Goal: Complete application form

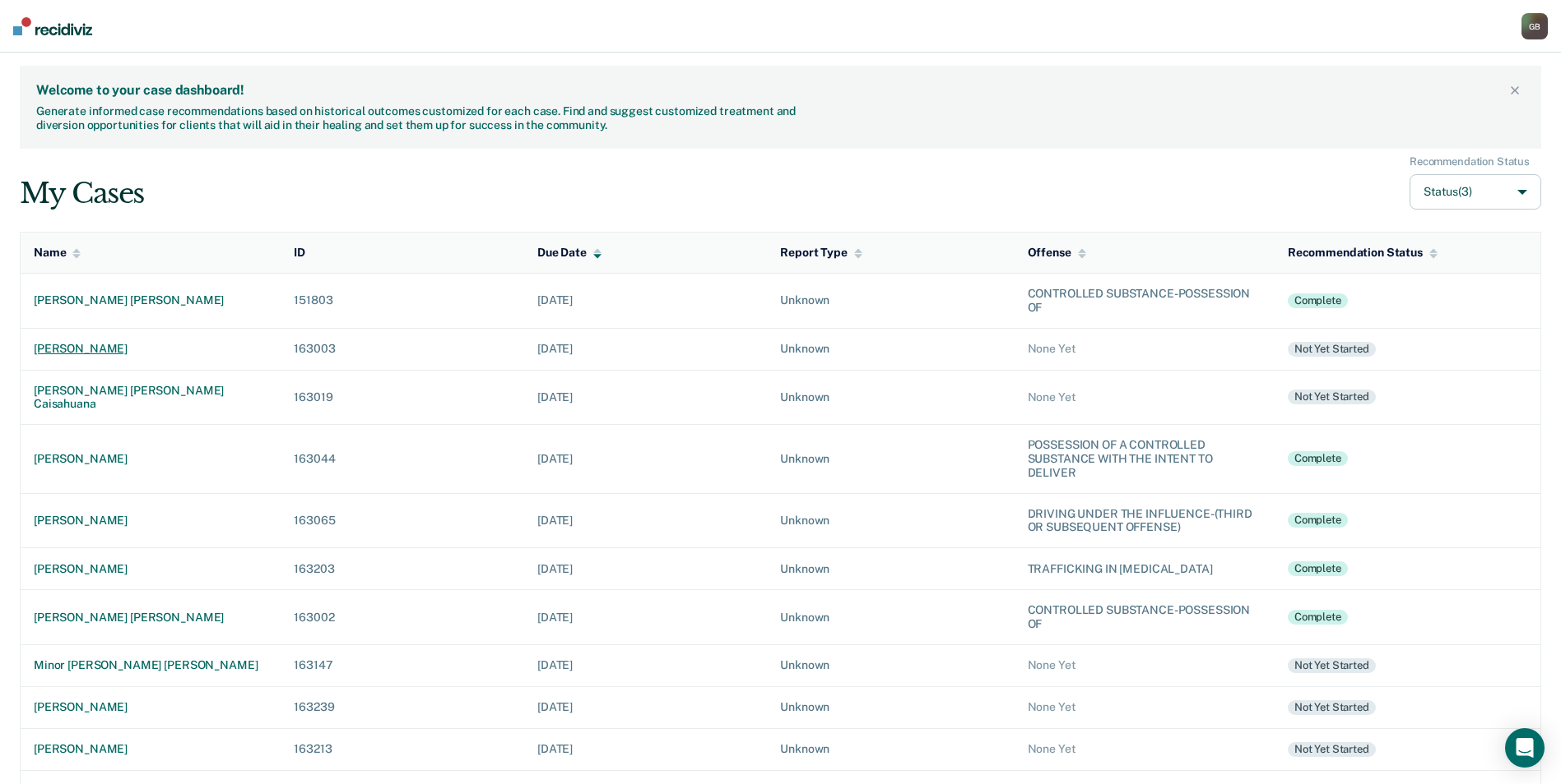
click at [134, 350] on div "[PERSON_NAME]" at bounding box center [150, 349] width 233 height 14
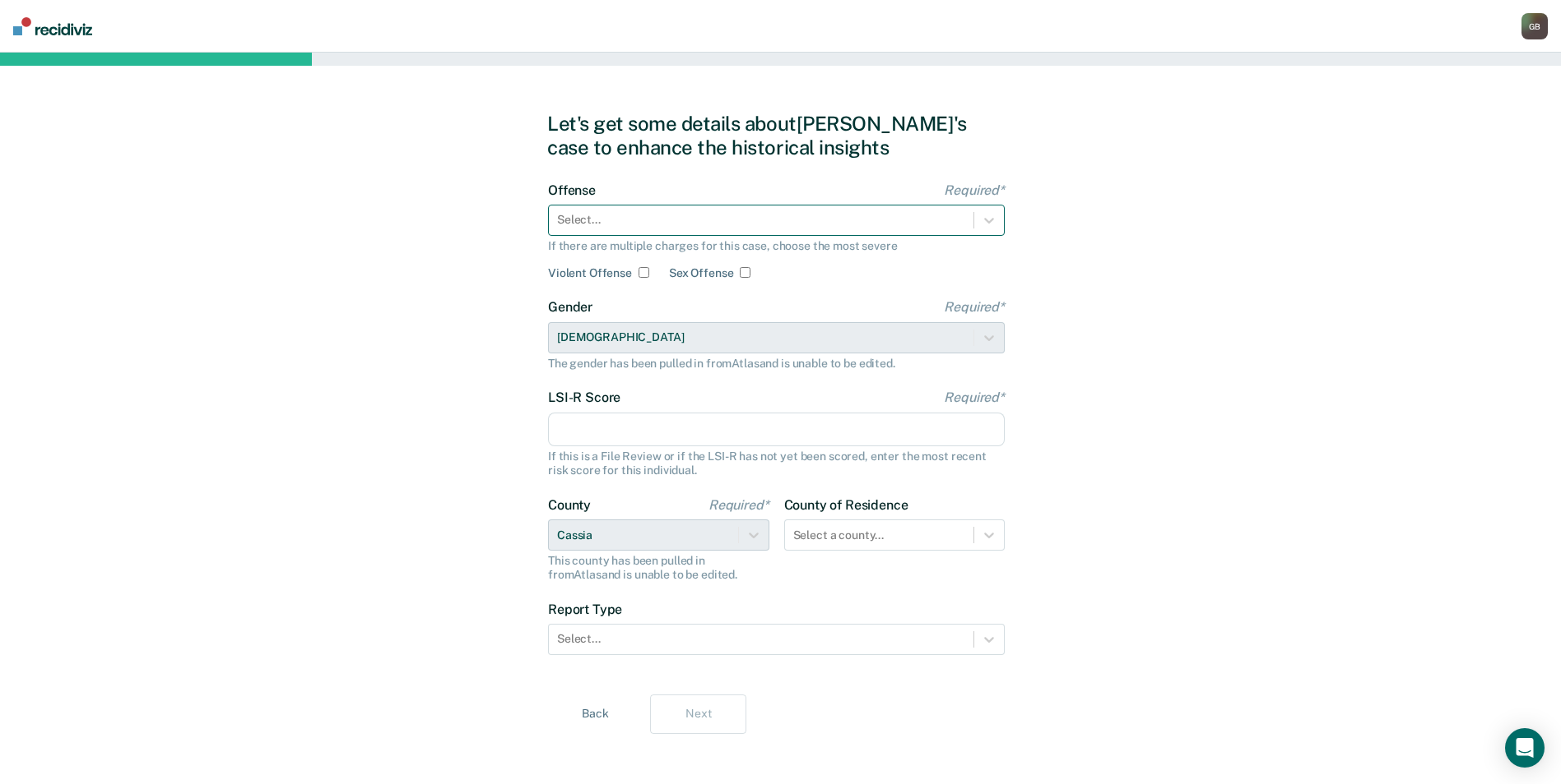
click at [649, 216] on div at bounding box center [761, 220] width 408 height 18
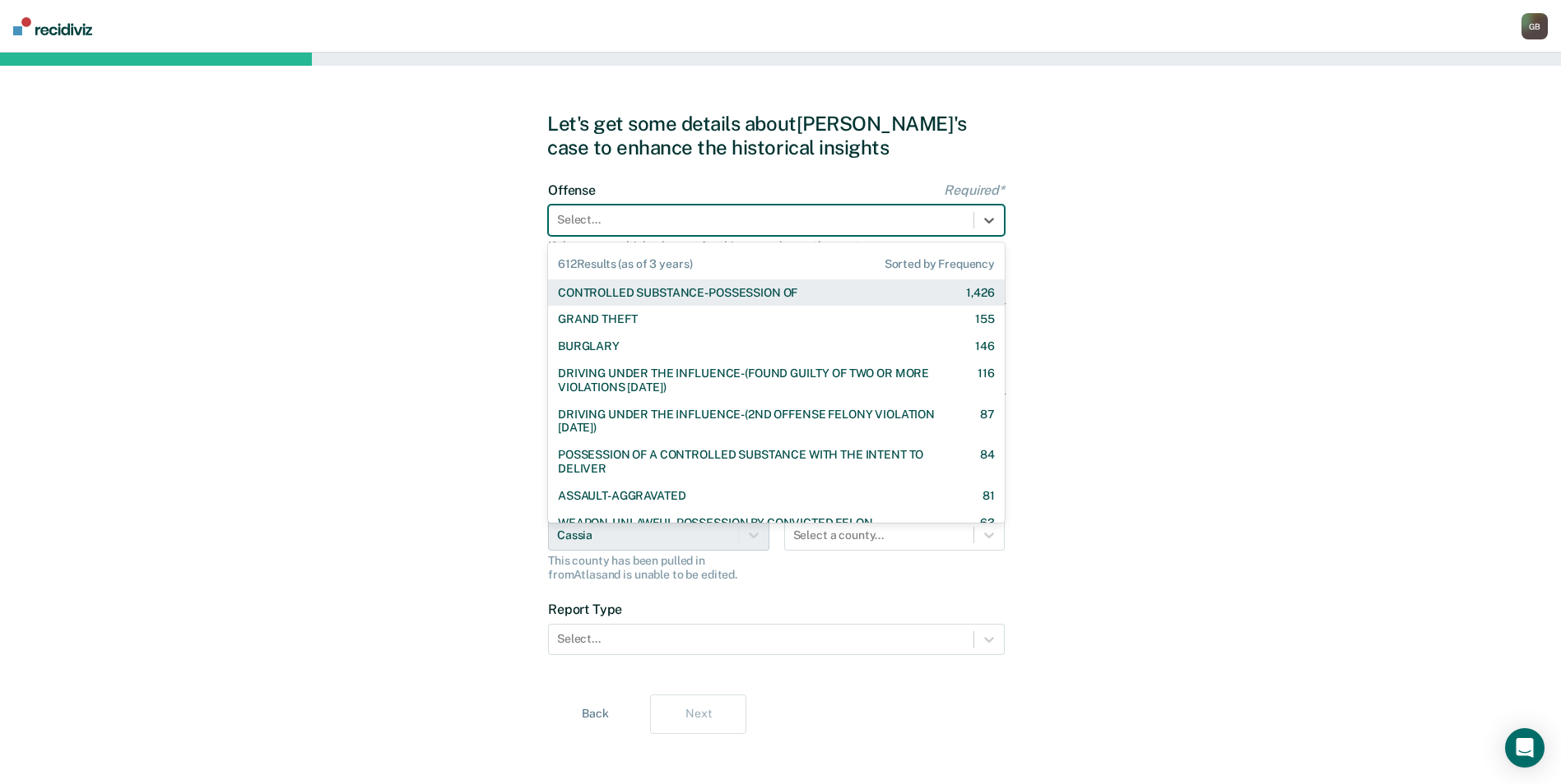
paste input "2. Including a Child to Engage in Commercial Sexual Activity"
type input "2. Including a Child to Engage in Commercial Sexual Activity"
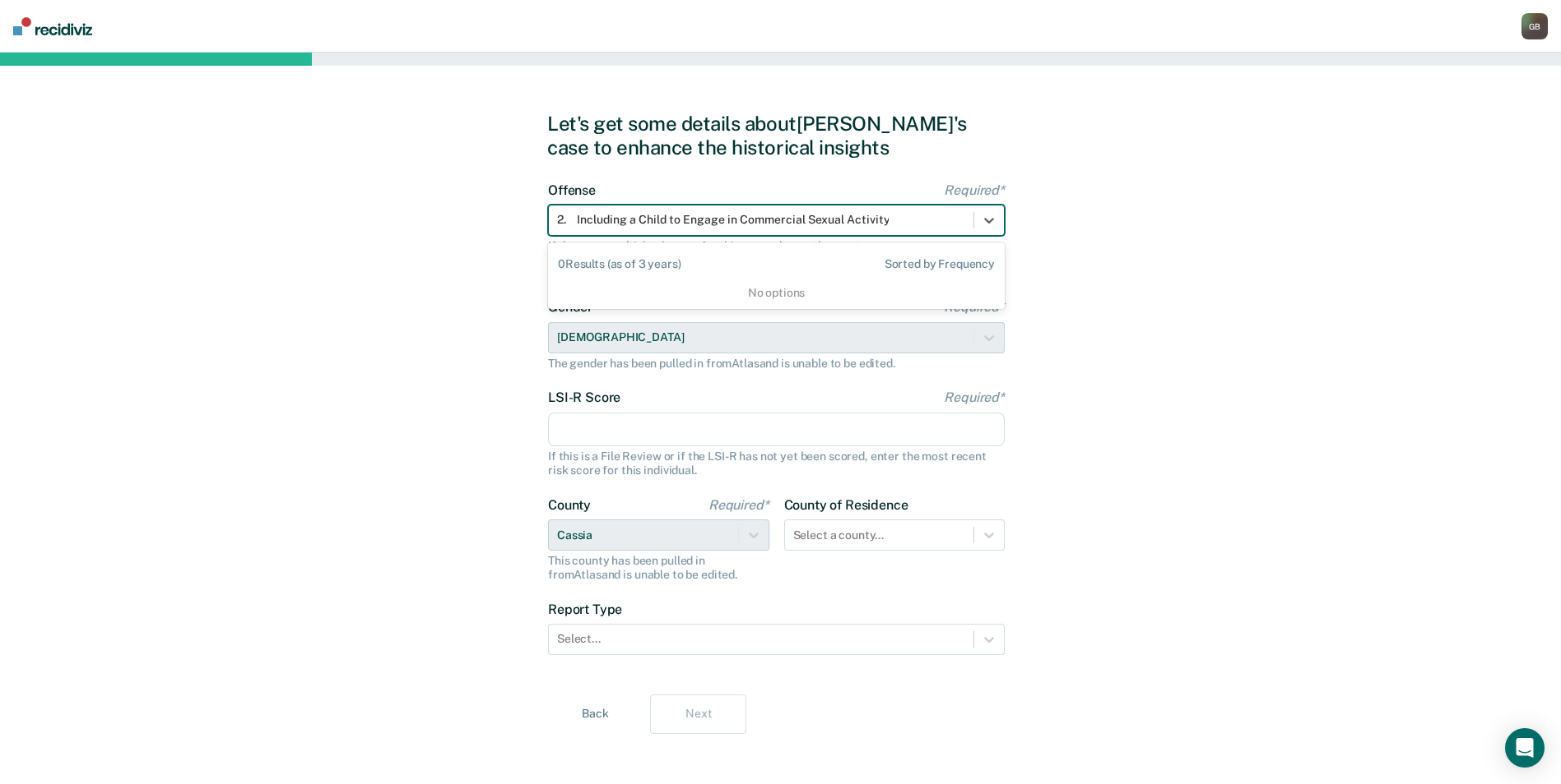
scroll to position [0, 4]
click at [916, 222] on div at bounding box center [761, 220] width 408 height 18
click at [903, 207] on div "Select..." at bounding box center [776, 220] width 457 height 31
type input "i"
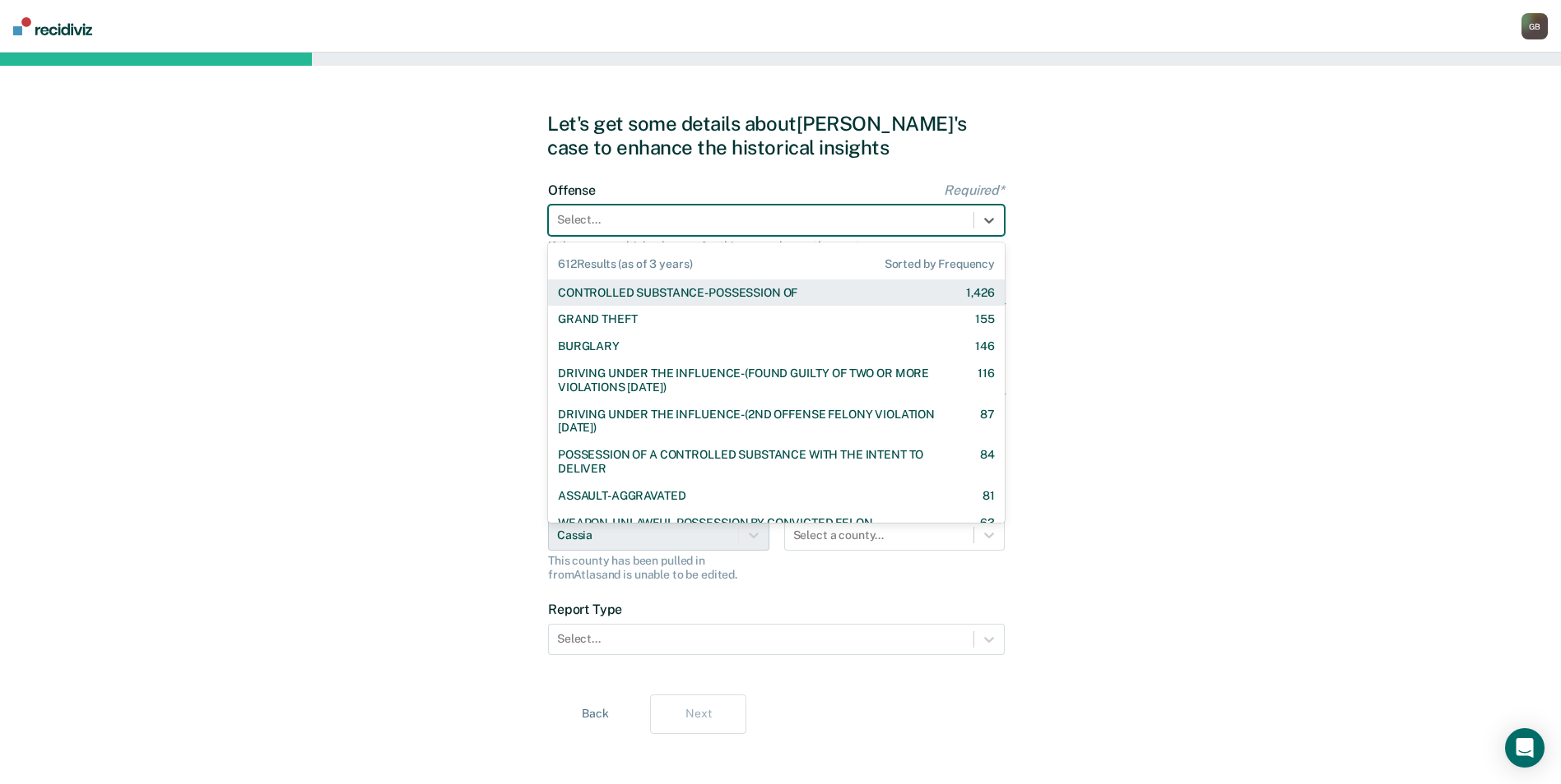
type input "s"
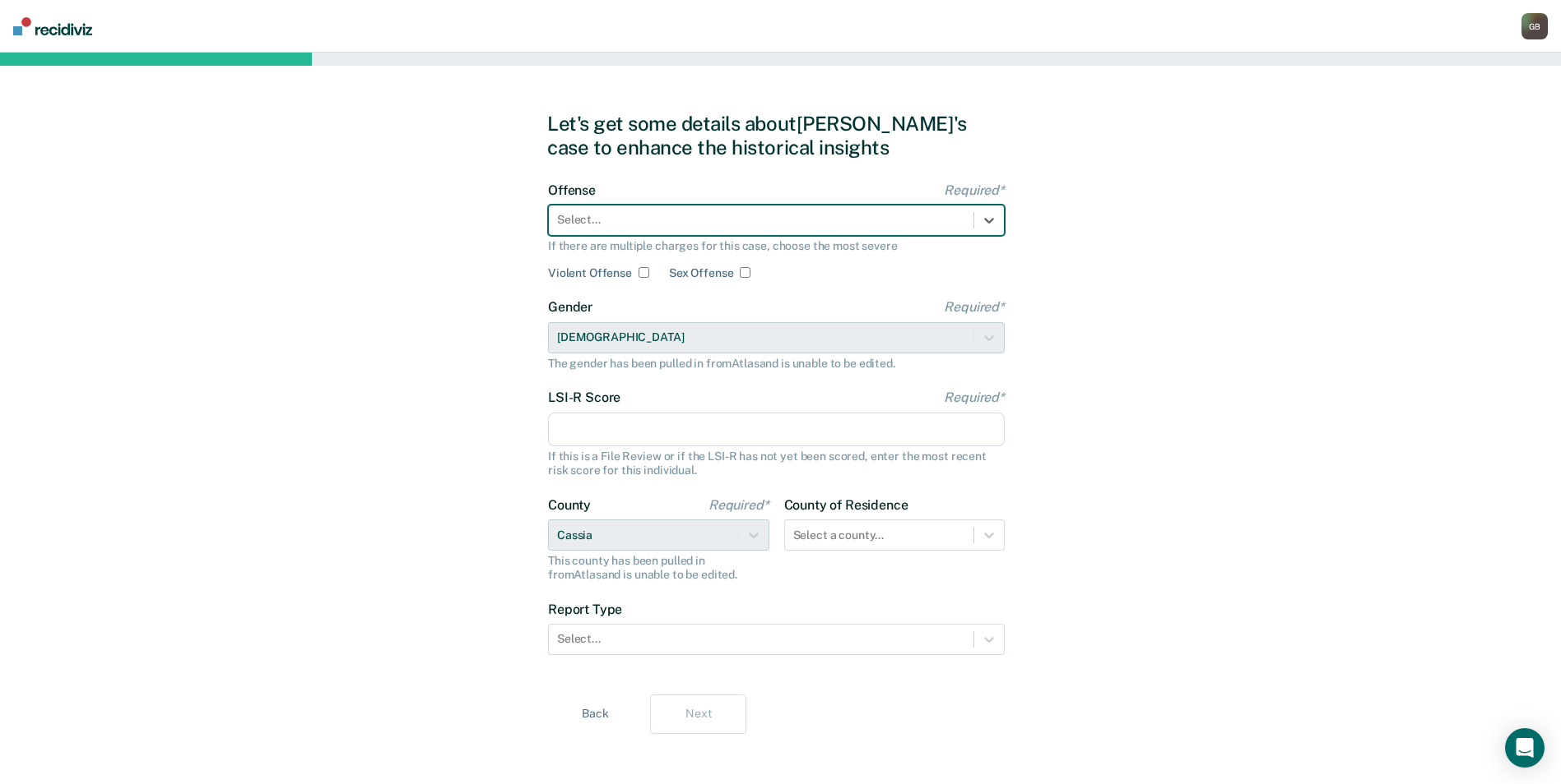
click at [855, 228] on div at bounding box center [761, 220] width 408 height 18
type input "f"
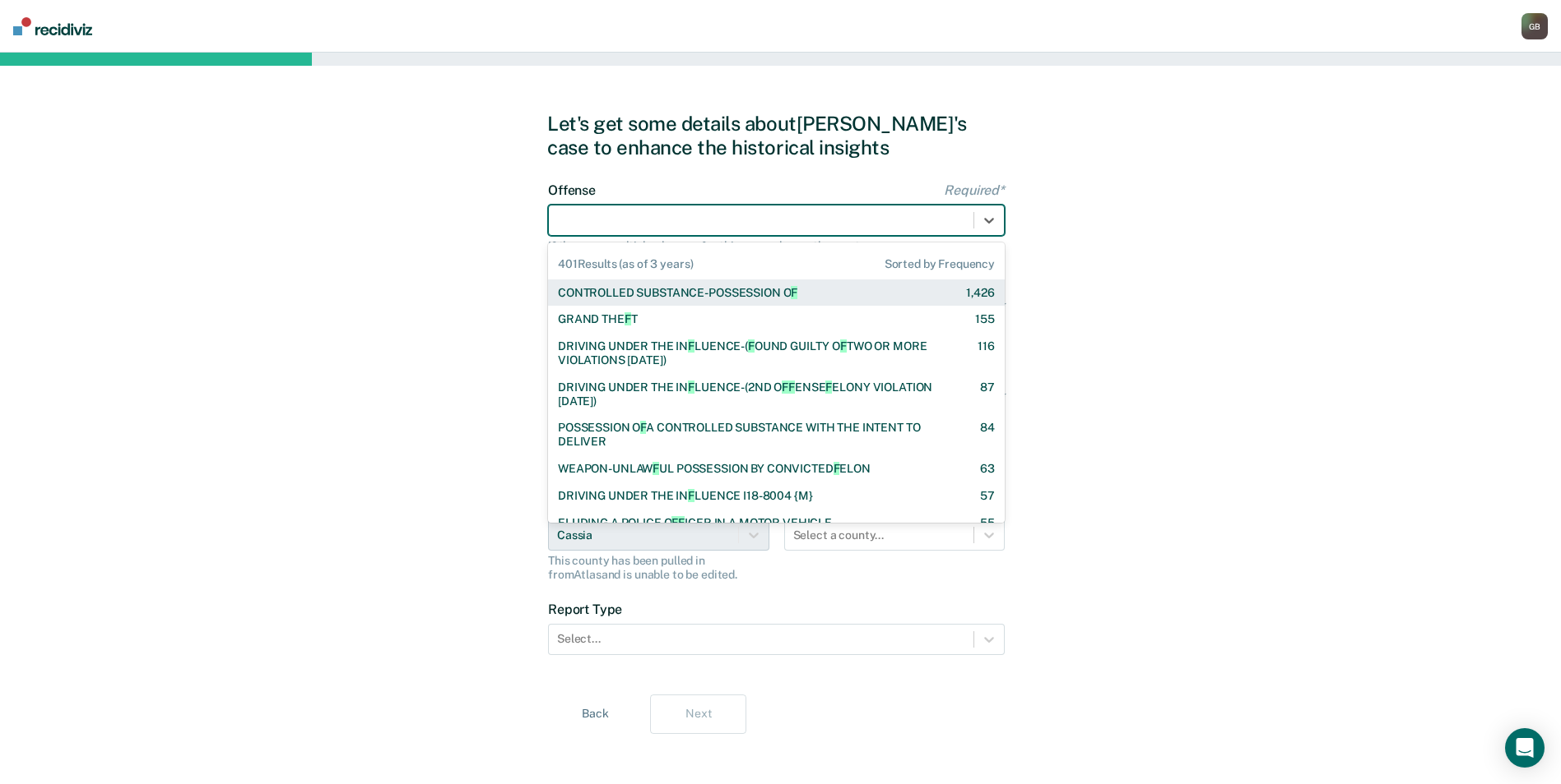
click at [631, 222] on div at bounding box center [761, 220] width 408 height 18
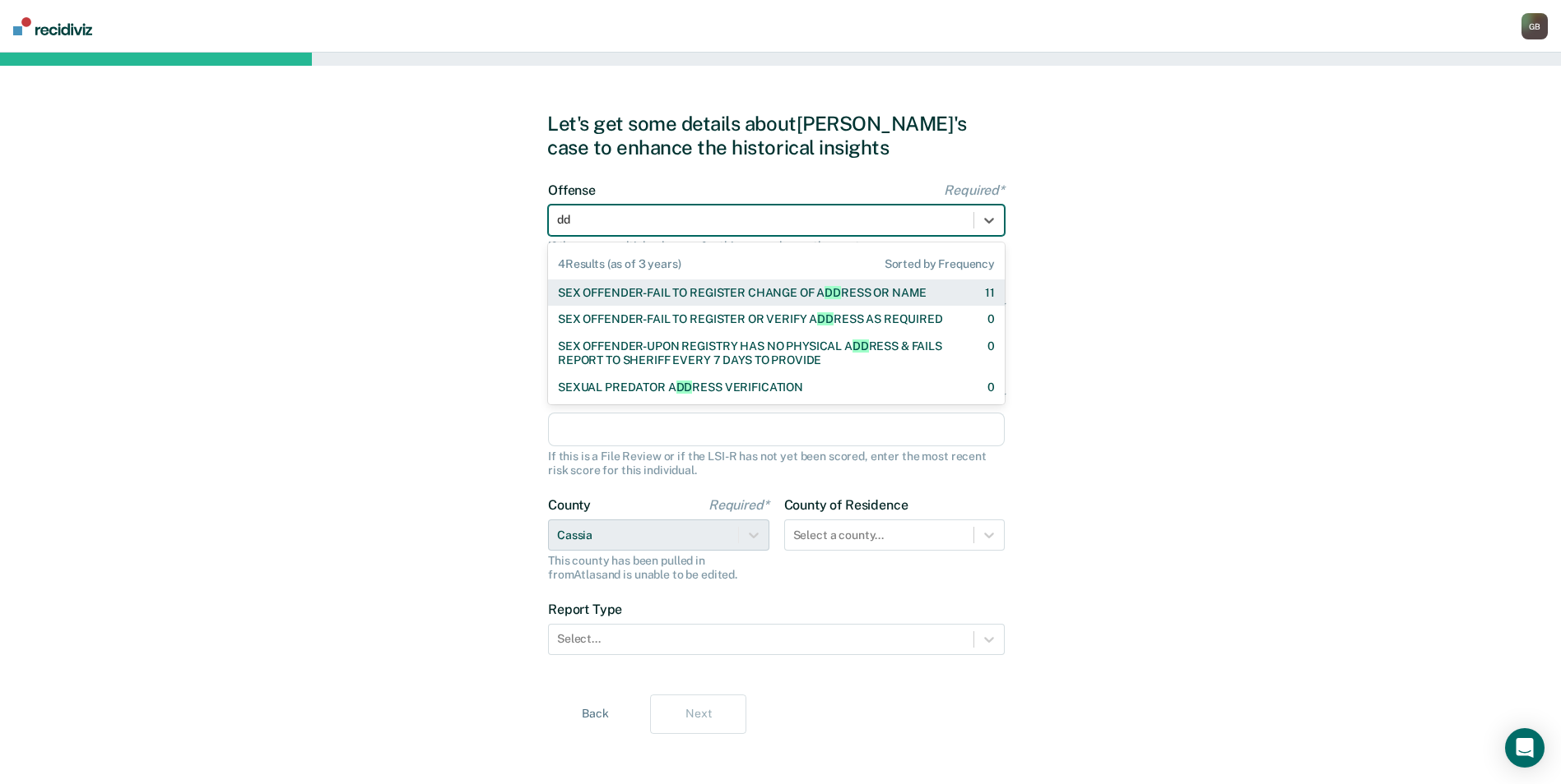
type input "d"
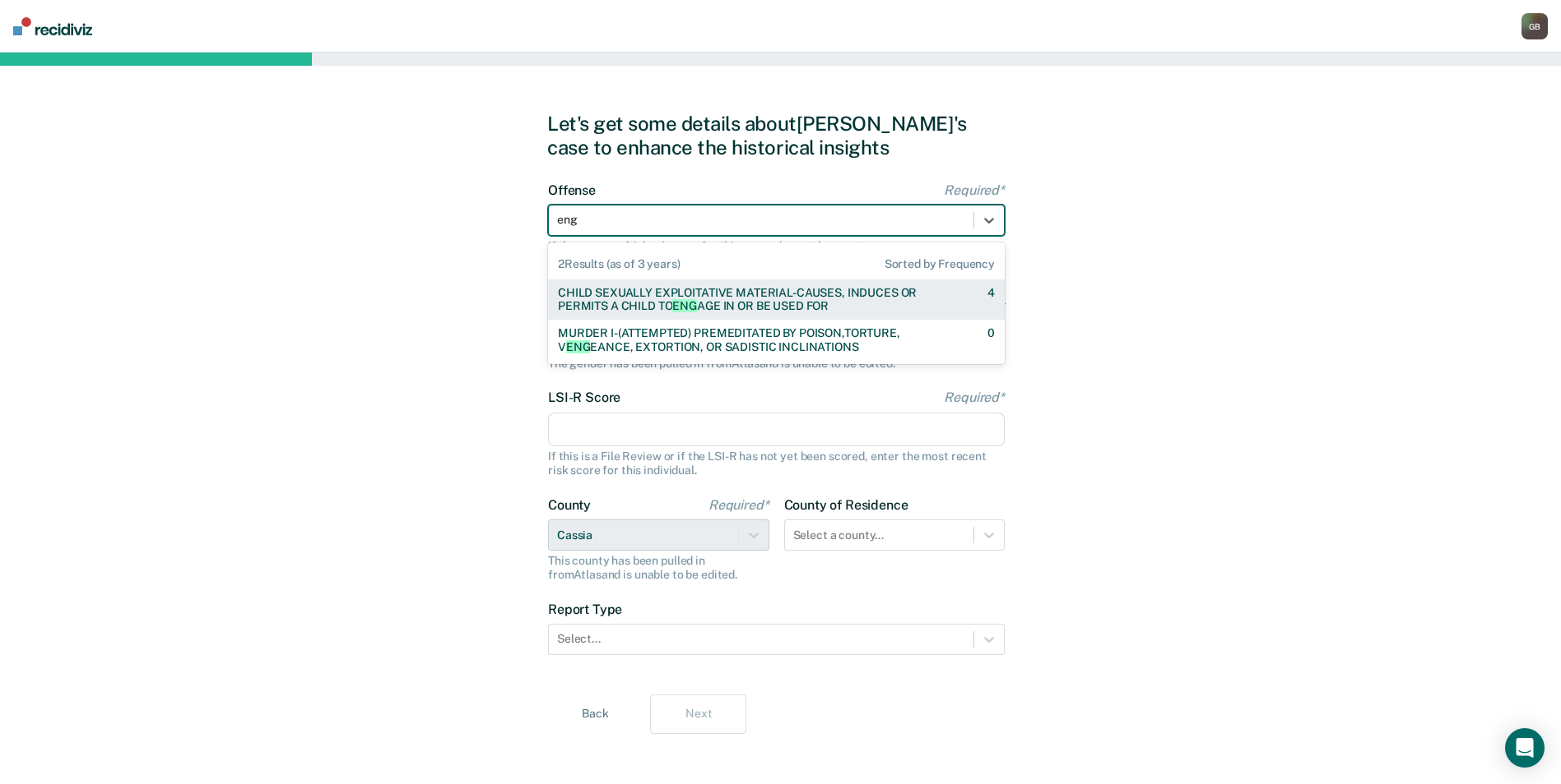
type input "enga"
click at [741, 305] on div "CHILD SEXUALLY EXPLOITATIVE MATERIAL-CAUSES, INDUCES OR PERMITS A CHILD TO ENGA…" at bounding box center [758, 300] width 401 height 28
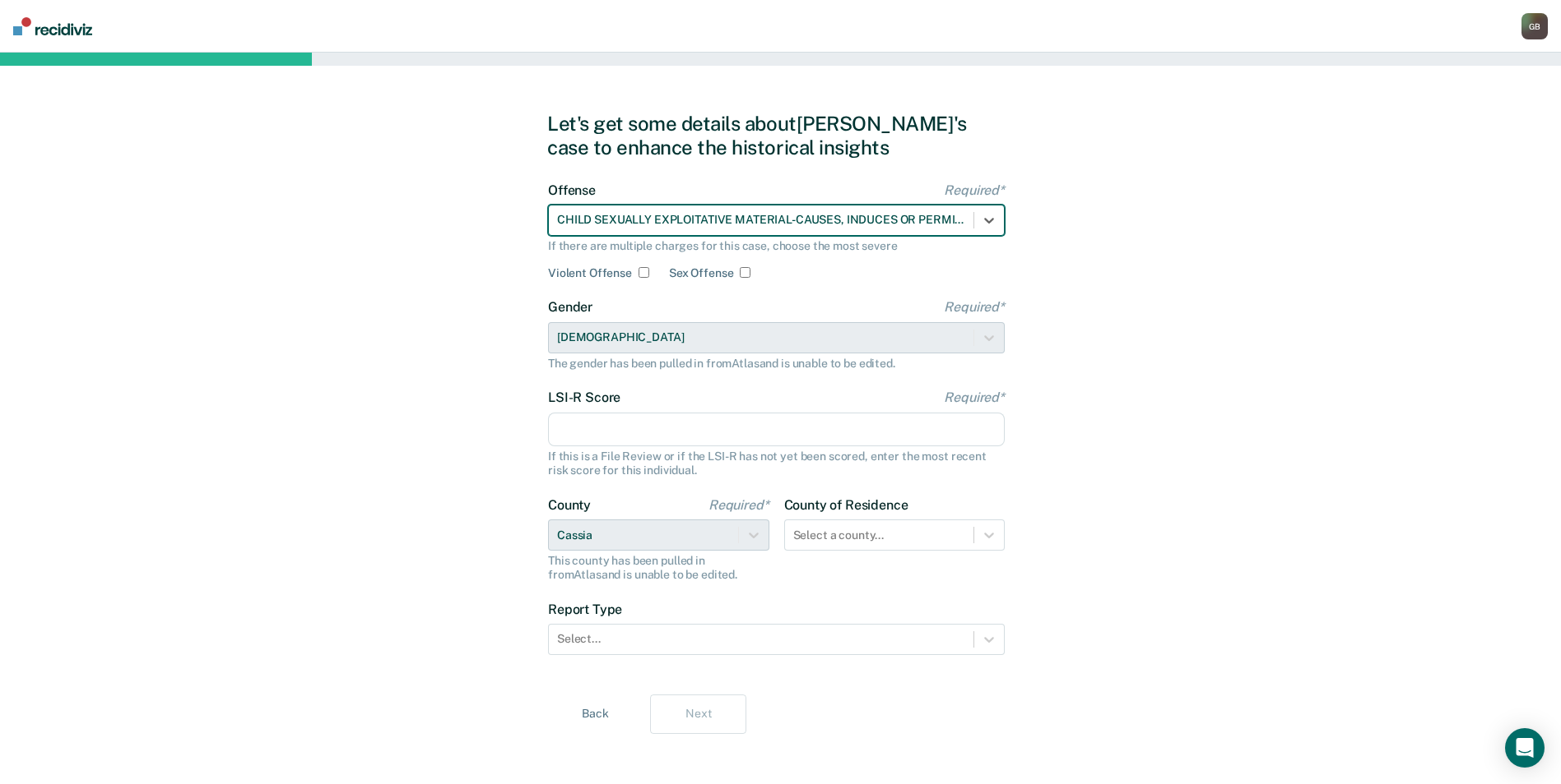
click at [820, 222] on div at bounding box center [761, 220] width 408 height 18
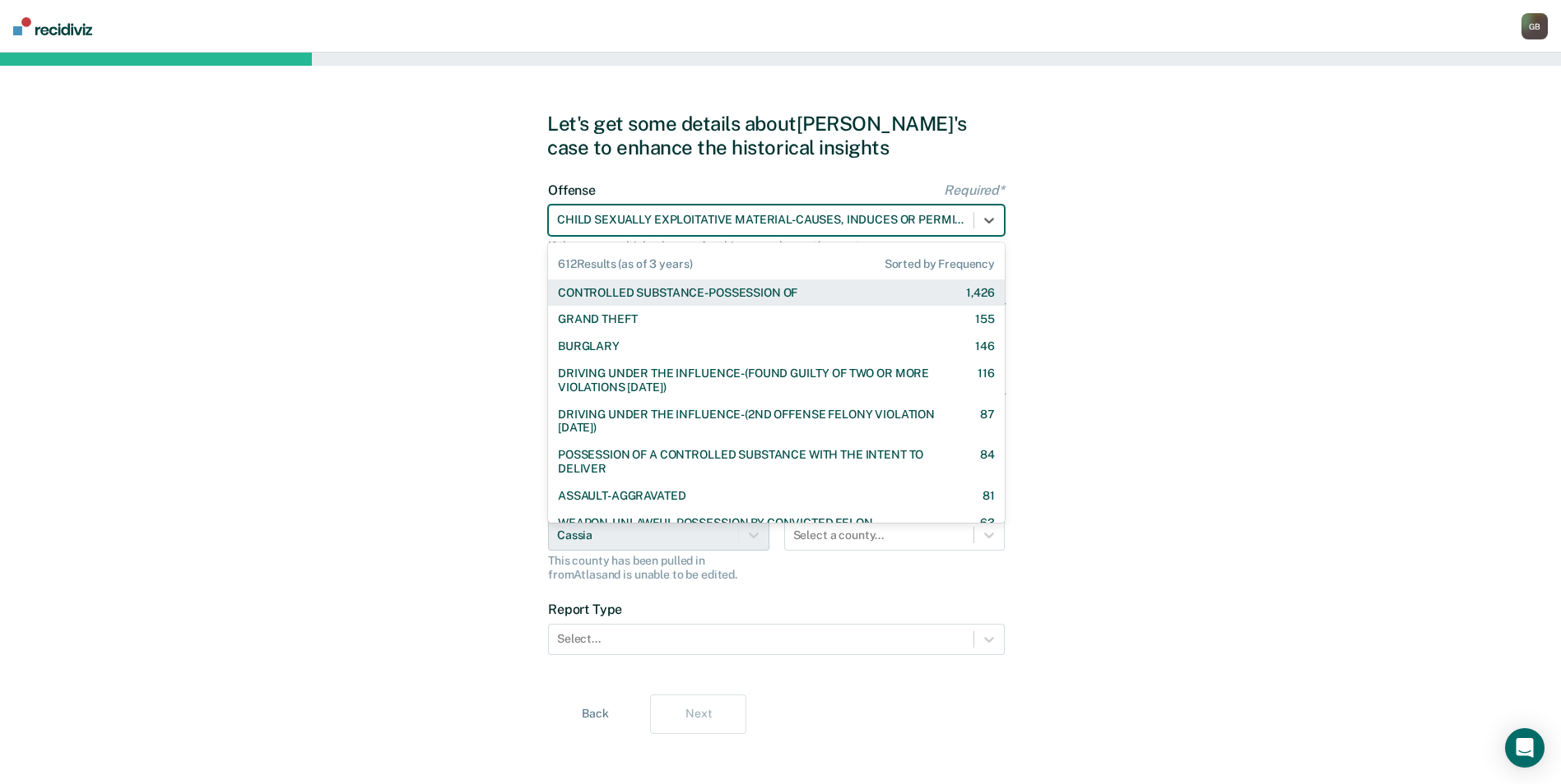
click at [820, 222] on div at bounding box center [761, 220] width 408 height 18
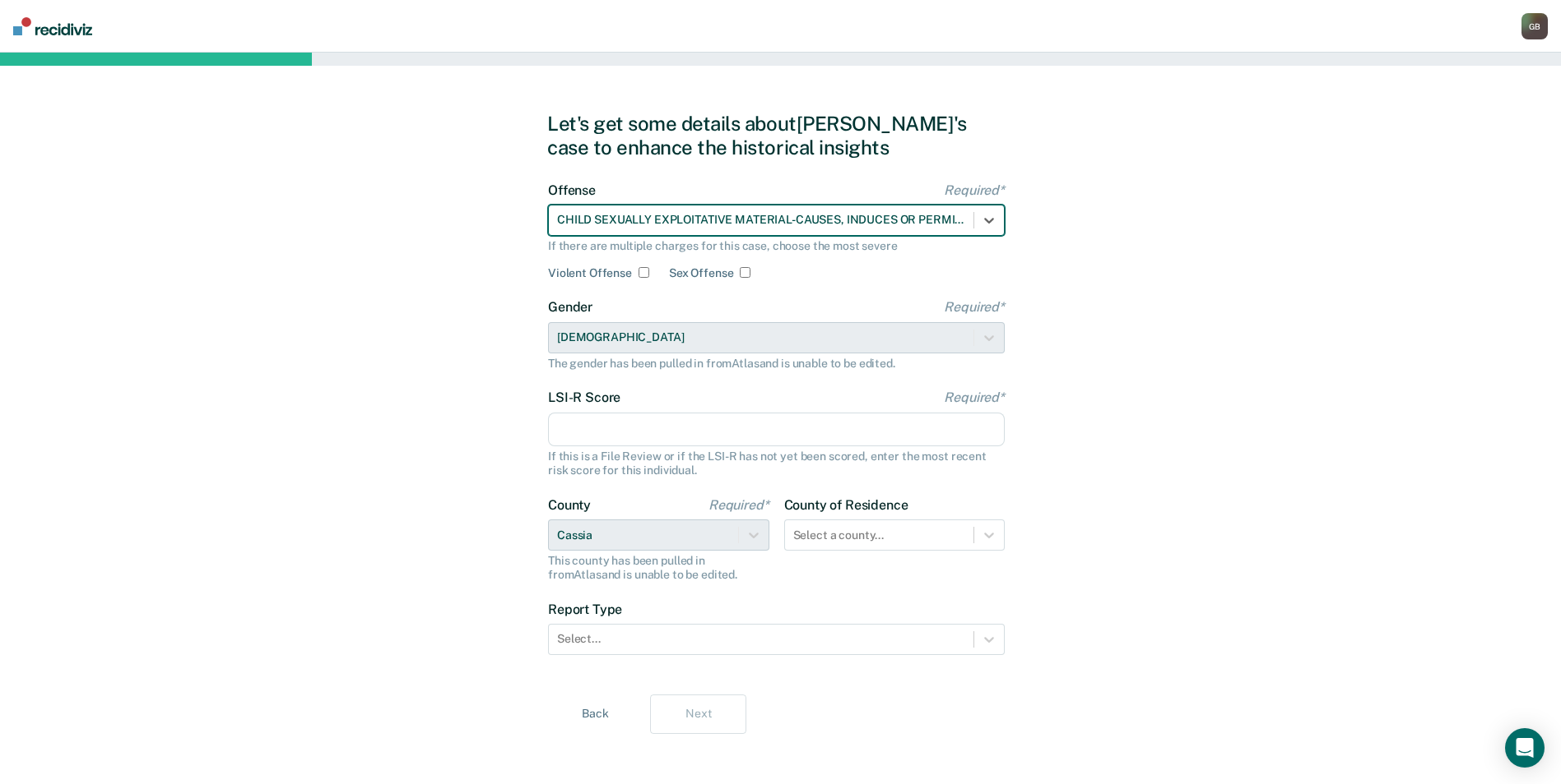
click at [728, 217] on div at bounding box center [761, 220] width 408 height 18
click at [729, 217] on div at bounding box center [761, 220] width 408 height 18
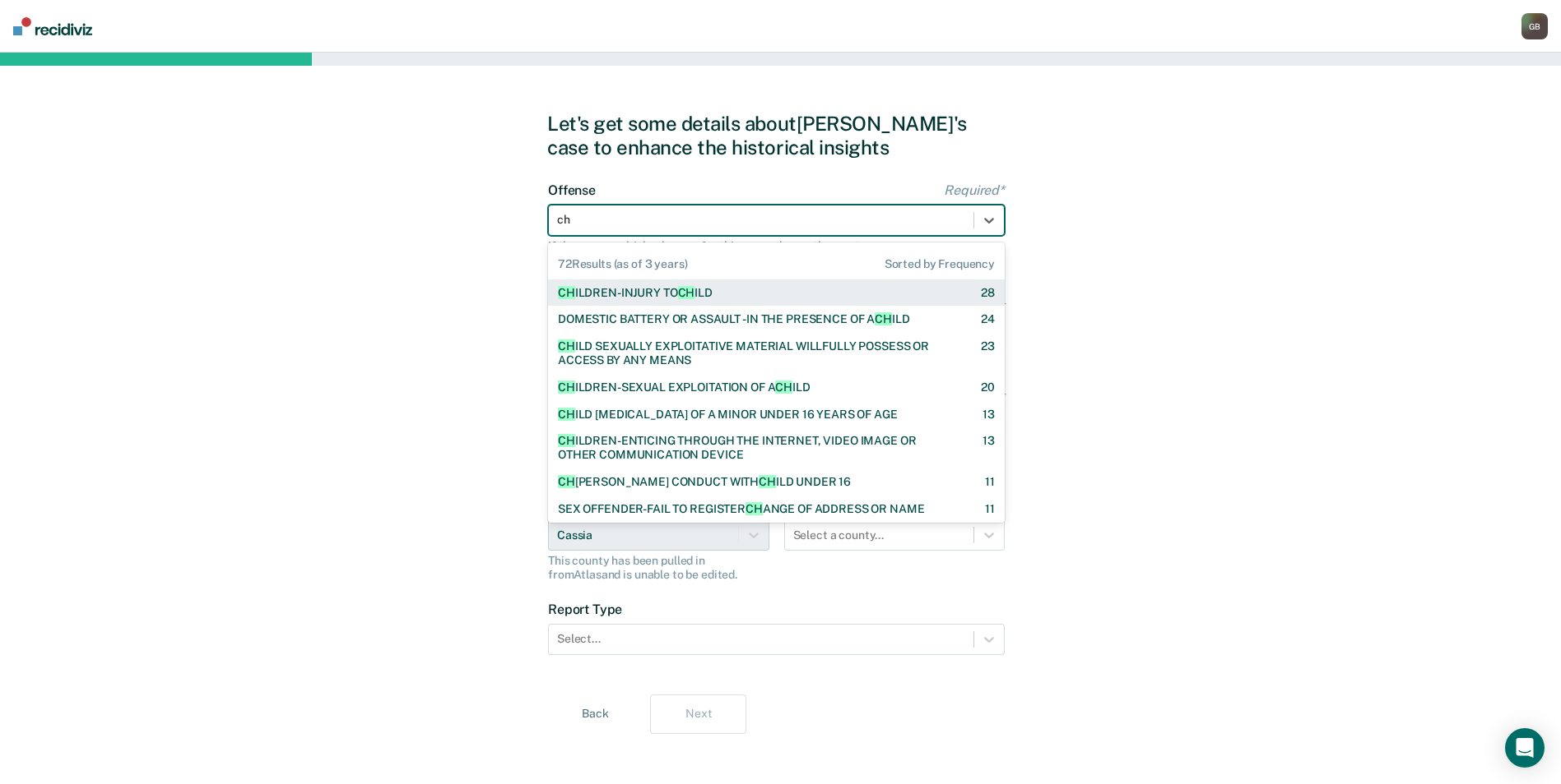
type input "c"
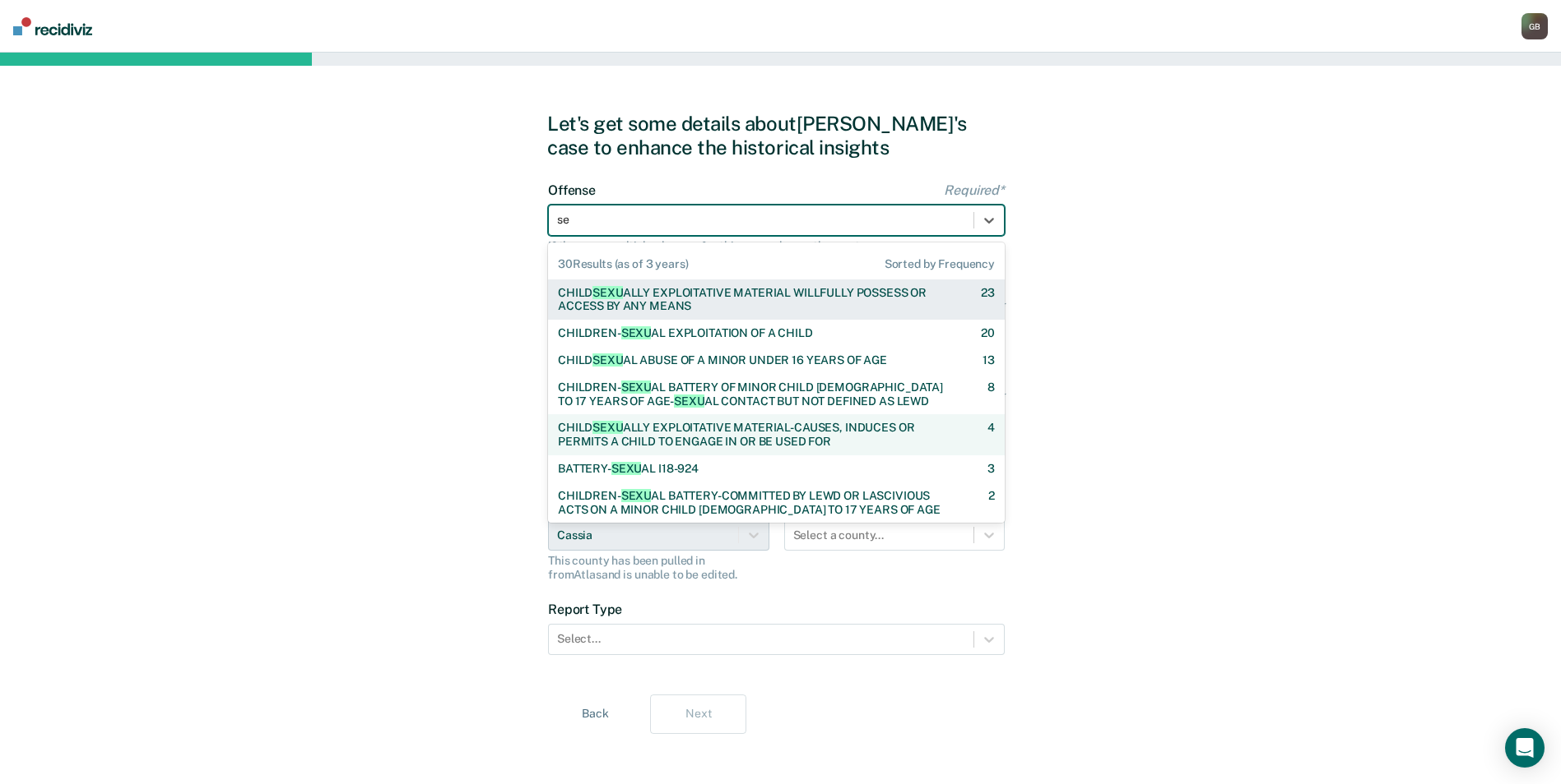
type input "s"
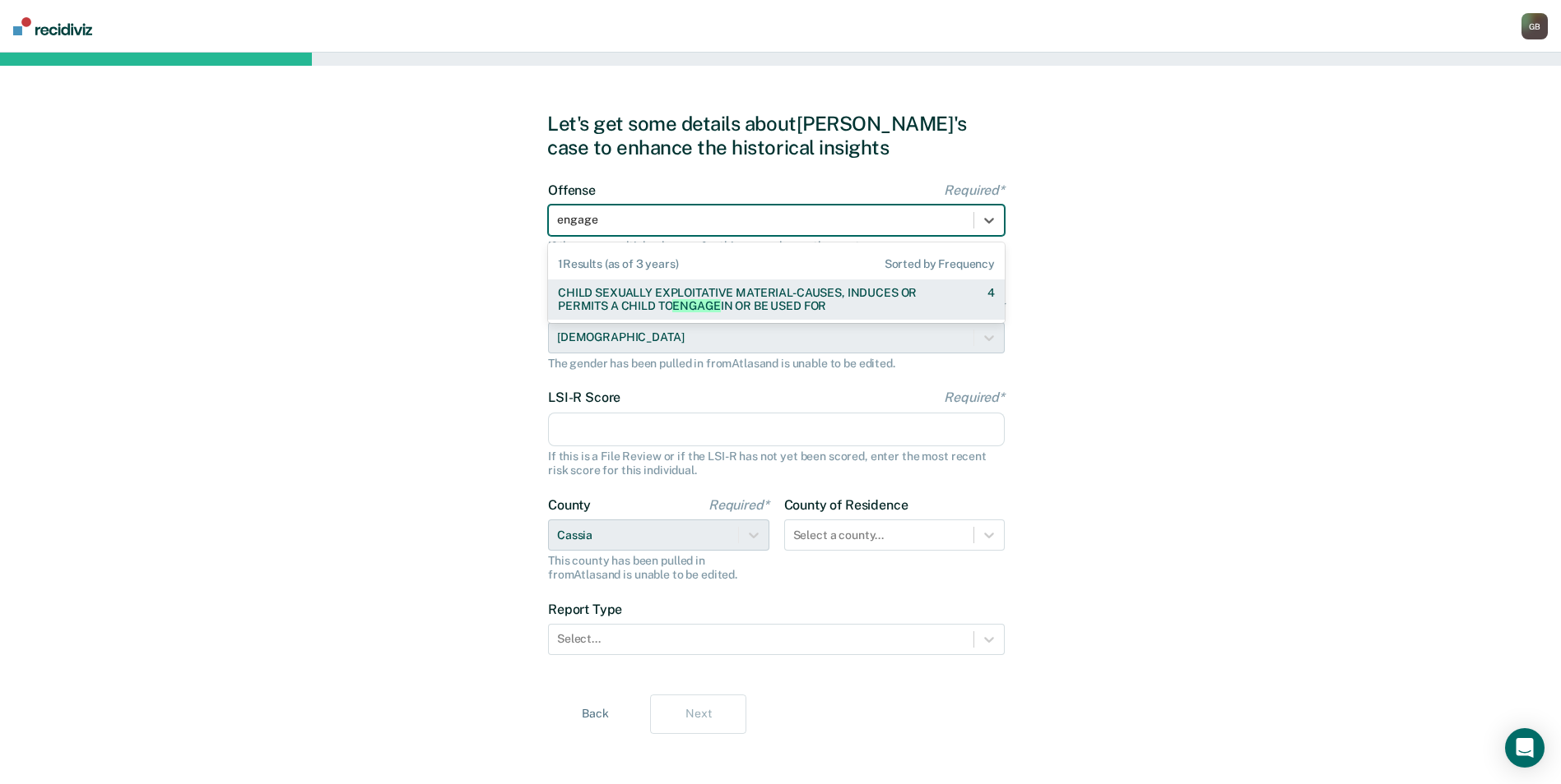
type input "engage"
